Goal: Check status: Check status

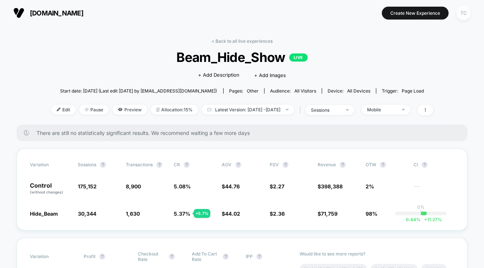
click at [463, 14] on div "TC" at bounding box center [463, 13] width 14 height 14
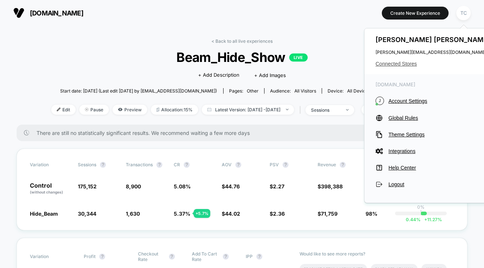
click at [391, 63] on span "Connected Stores" at bounding box center [434, 64] width 117 height 6
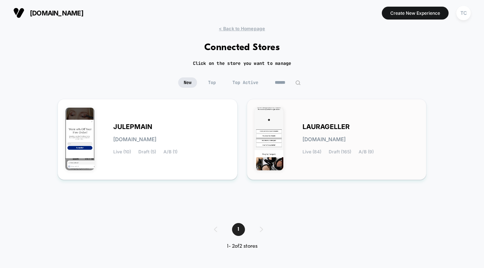
click at [347, 148] on div "[PERSON_NAME][DOMAIN_NAME] Live (84) Draft (165) A/B (9)" at bounding box center [361, 139] width 117 height 30
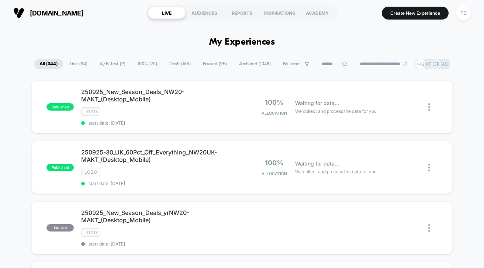
click at [98, 66] on span "A/B Test ( 9 )" at bounding box center [112, 64] width 37 height 10
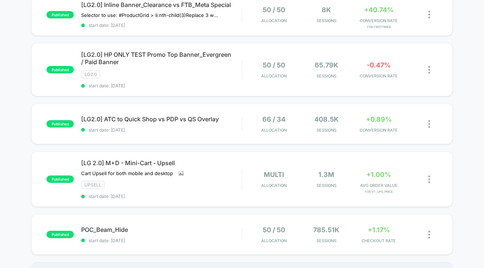
scroll to position [293, 0]
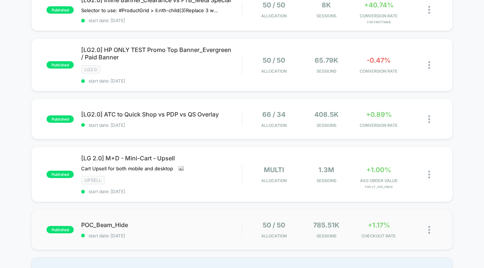
click at [128, 223] on span "POC_Beam_Hide" at bounding box center [161, 224] width 161 height 7
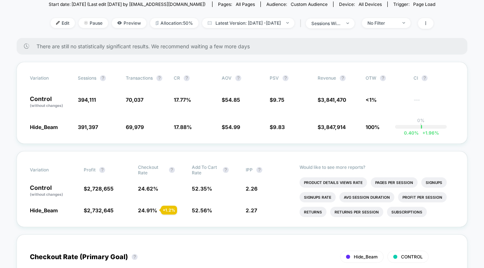
scroll to position [95, 0]
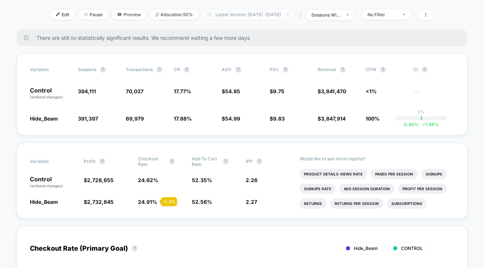
click at [280, 18] on span "Latest Version: [DATE] - [DATE]" at bounding box center [248, 15] width 92 height 10
select select "*"
select select "****"
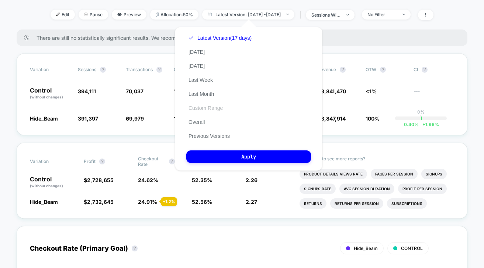
click at [211, 110] on button "Custom Range" at bounding box center [205, 108] width 39 height 7
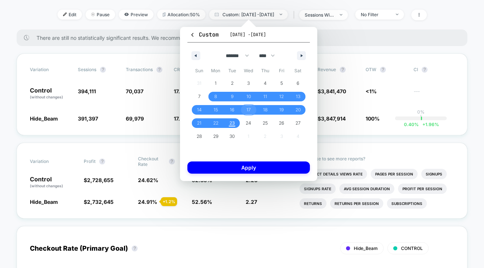
click at [250, 111] on span "17" at bounding box center [249, 109] width 4 height 13
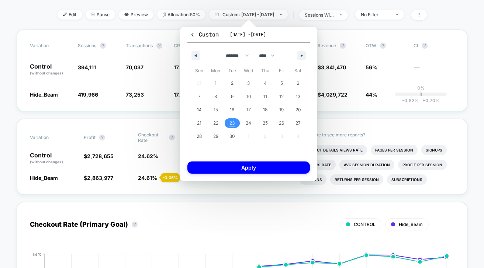
click at [231, 123] on span "23" at bounding box center [233, 123] width 6 height 13
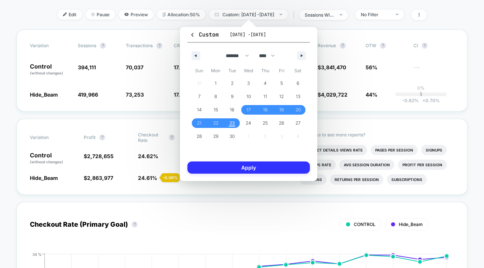
click at [252, 168] on button "Apply" at bounding box center [248, 168] width 123 height 12
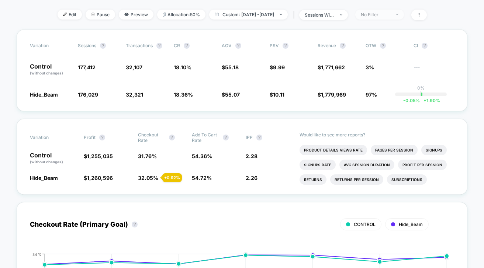
click at [390, 15] on div "No Filter" at bounding box center [376, 15] width 30 height 6
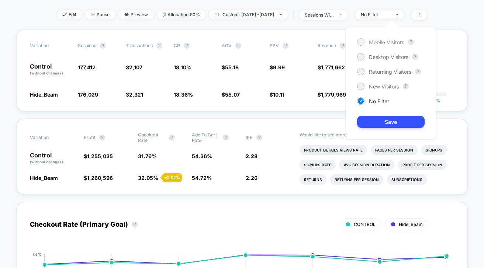
click at [380, 41] on span "Mobile Visitors" at bounding box center [386, 42] width 35 height 6
click at [389, 123] on button "Save" at bounding box center [391, 122] width 68 height 12
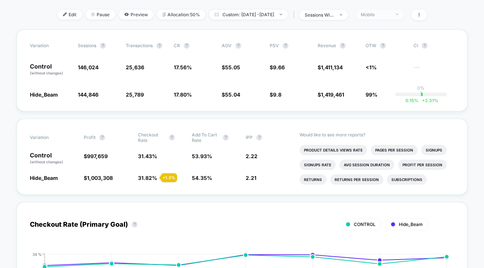
click at [386, 13] on div "Mobile" at bounding box center [376, 15] width 30 height 6
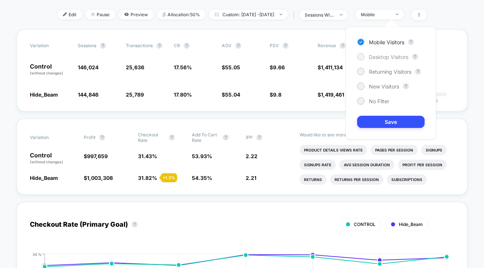
click at [385, 59] on span "Desktop Visitors" at bounding box center [388, 57] width 39 height 6
click at [379, 117] on button "Save" at bounding box center [391, 122] width 68 height 12
